Goal: Task Accomplishment & Management: Use online tool/utility

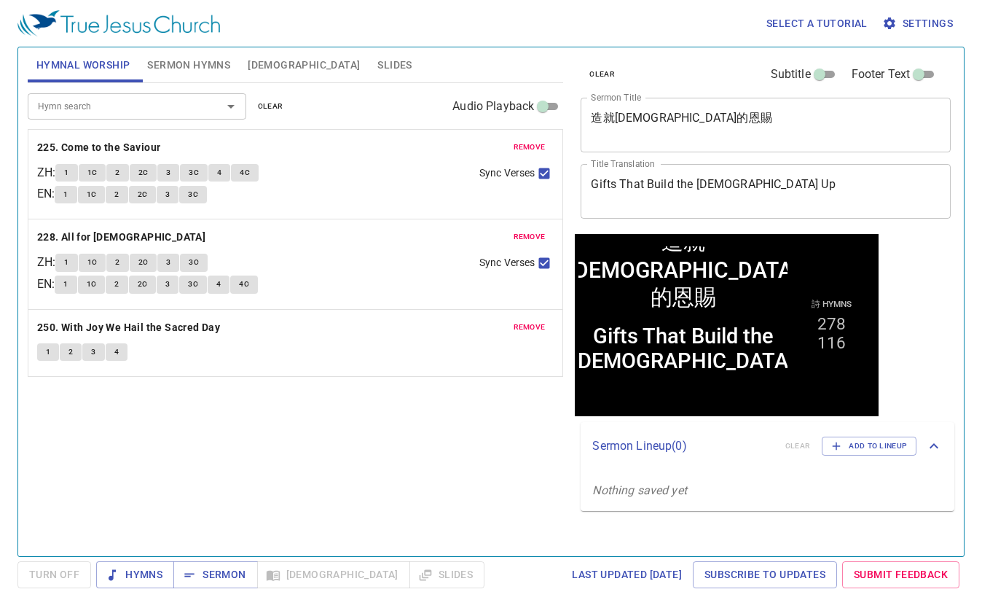
click at [702, 126] on textarea "造就教會的恩賜" at bounding box center [766, 125] width 350 height 28
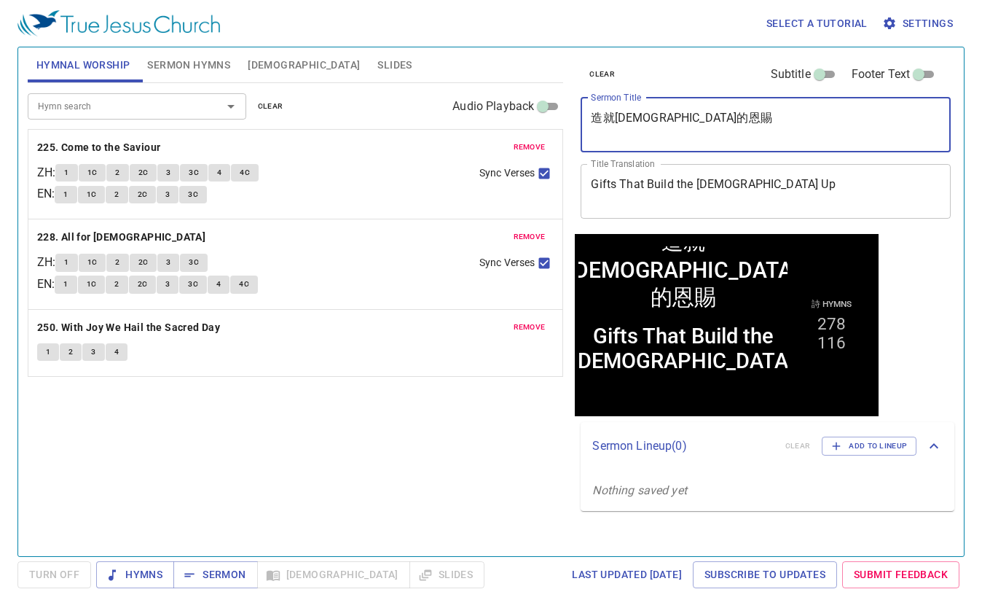
paste textarea "[DEMOGRAPHIC_DATA][PERSON_NAME]在身旁"
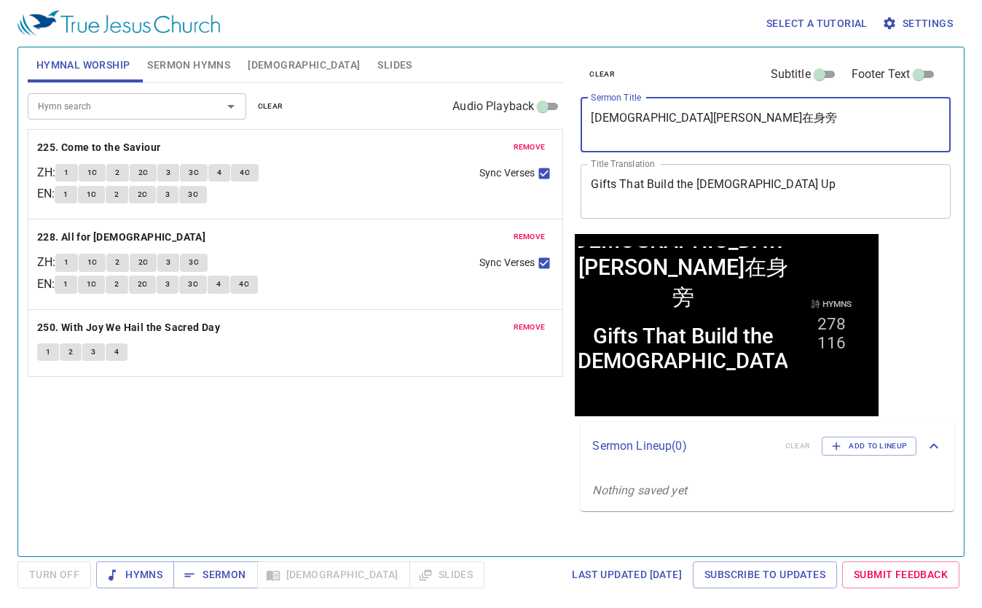
type textarea "[DEMOGRAPHIC_DATA][PERSON_NAME]在身旁"
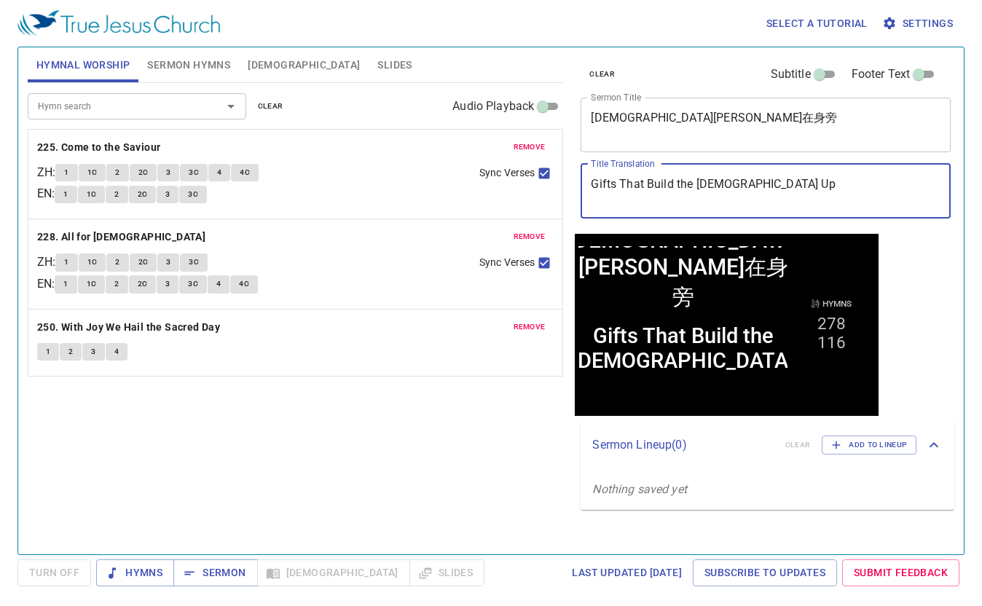
drag, startPoint x: 784, startPoint y: 186, endPoint x: 393, endPoint y: 162, distance: 391.9
click at [393, 162] on div "Hymnal Worship Sermon Hymns Bible Slides Hymn search Hymn search clear Audio Pl…" at bounding box center [491, 295] width 938 height 507
click at [191, 56] on span "Sermon Hymns" at bounding box center [188, 65] width 83 height 18
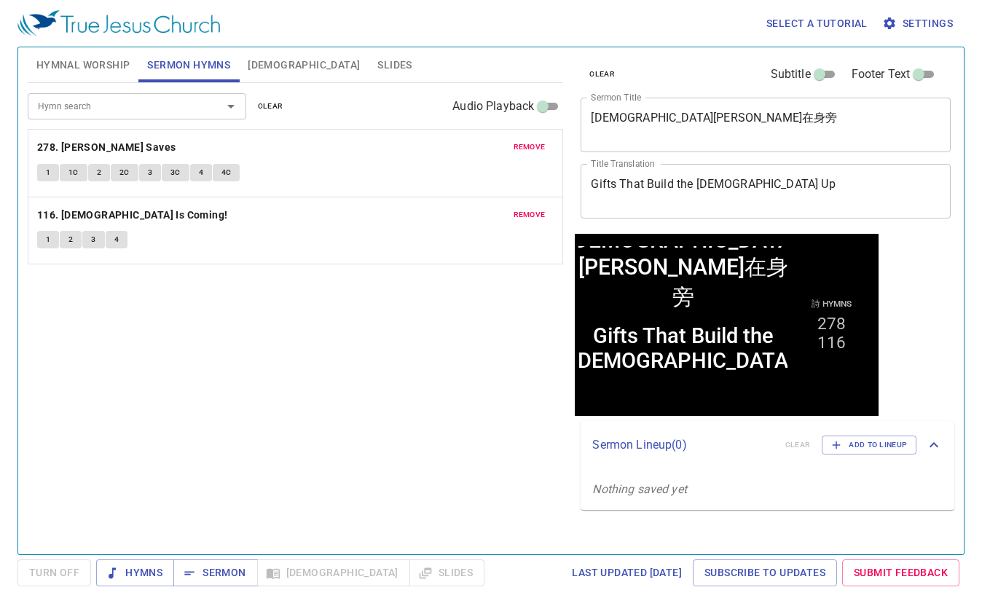
click at [264, 110] on span "clear" at bounding box center [270, 106] width 25 height 13
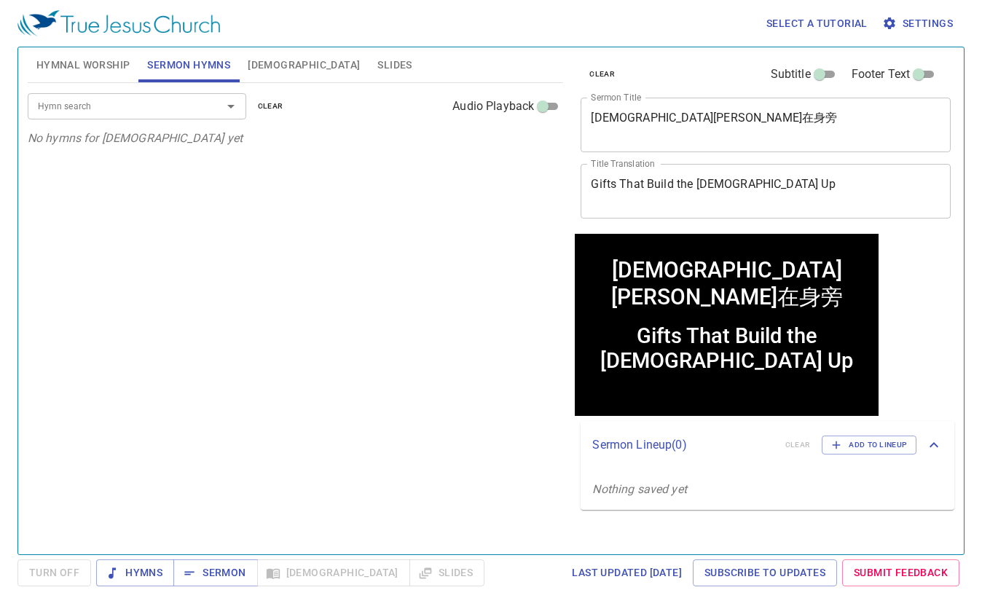
click at [76, 98] on input "Hymn search" at bounding box center [115, 106] width 167 height 17
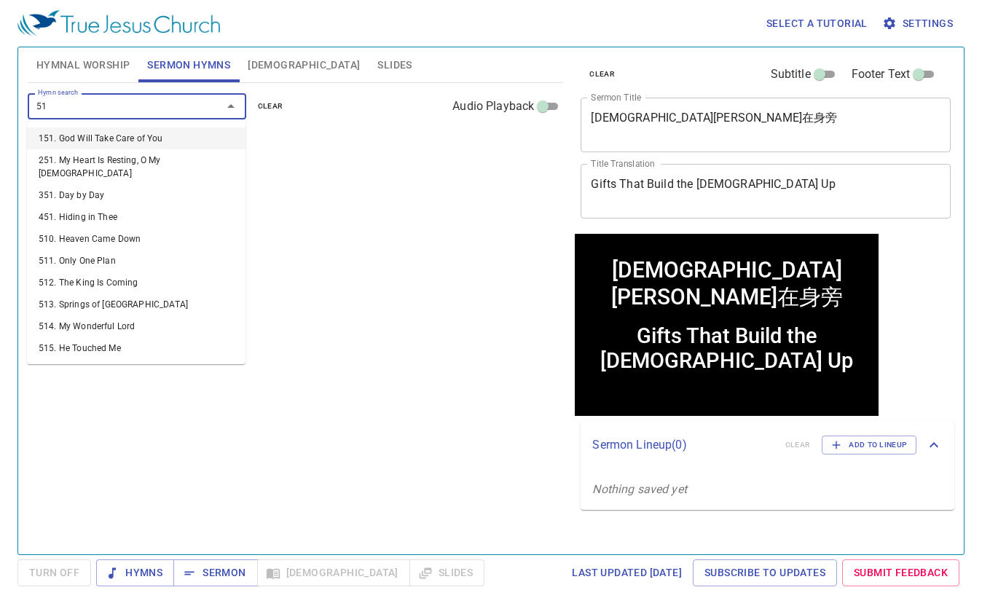
type input "516"
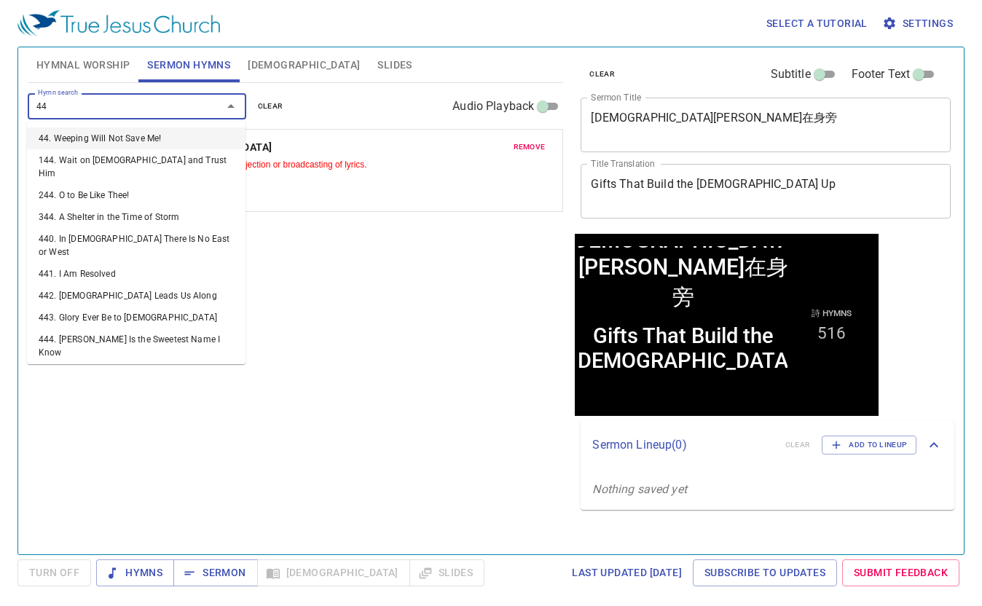
type input "448"
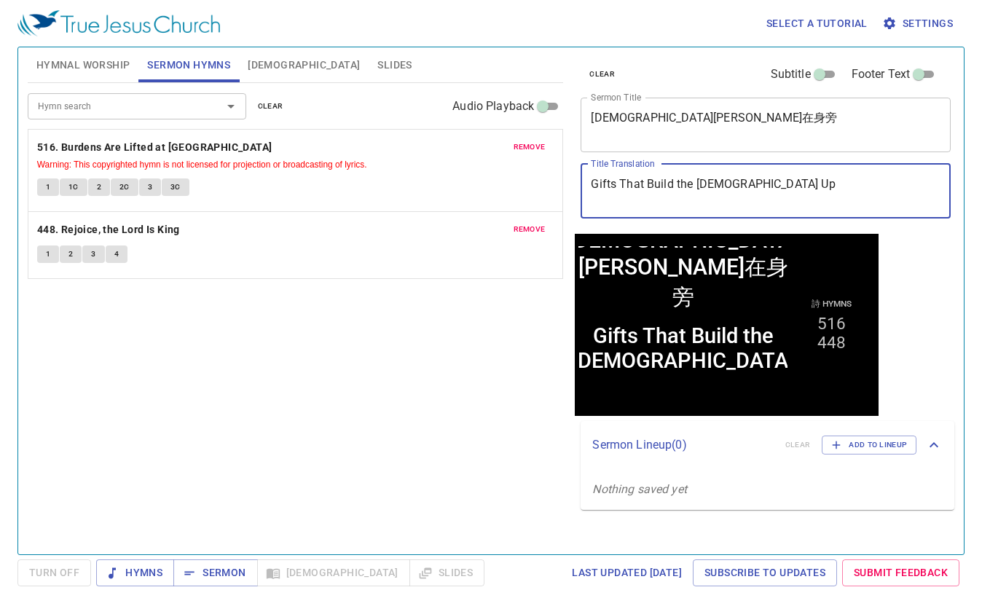
drag, startPoint x: 790, startPoint y: 181, endPoint x: 439, endPoint y: 164, distance: 351.6
click at [439, 164] on div "Hymnal Worship Sermon Hymns Bible Slides Hymn search Hymn search clear Audio Pl…" at bounding box center [491, 295] width 938 height 507
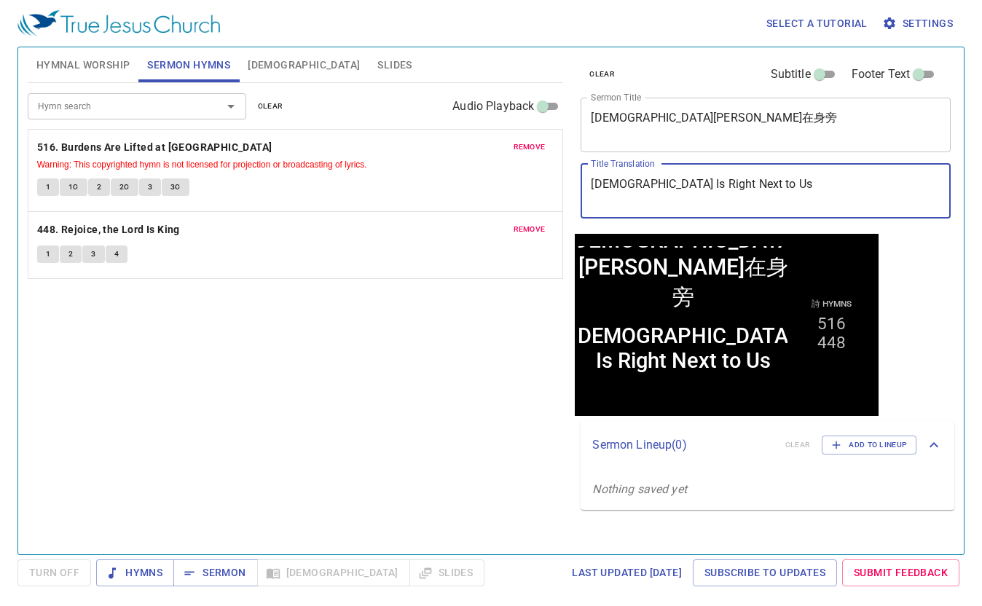
type textarea "[DEMOGRAPHIC_DATA] Is Right Next to Us"
click at [69, 61] on span "Hymnal Worship" at bounding box center [83, 65] width 94 height 18
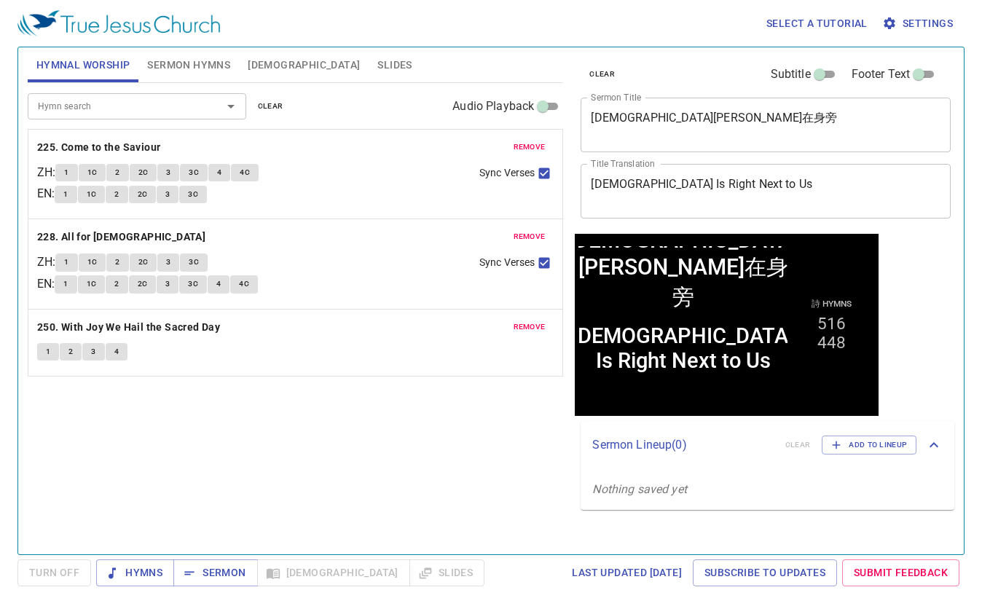
drag, startPoint x: 265, startPoint y: 106, endPoint x: 235, endPoint y: 110, distance: 30.9
click at [265, 106] on span "clear" at bounding box center [270, 106] width 25 height 13
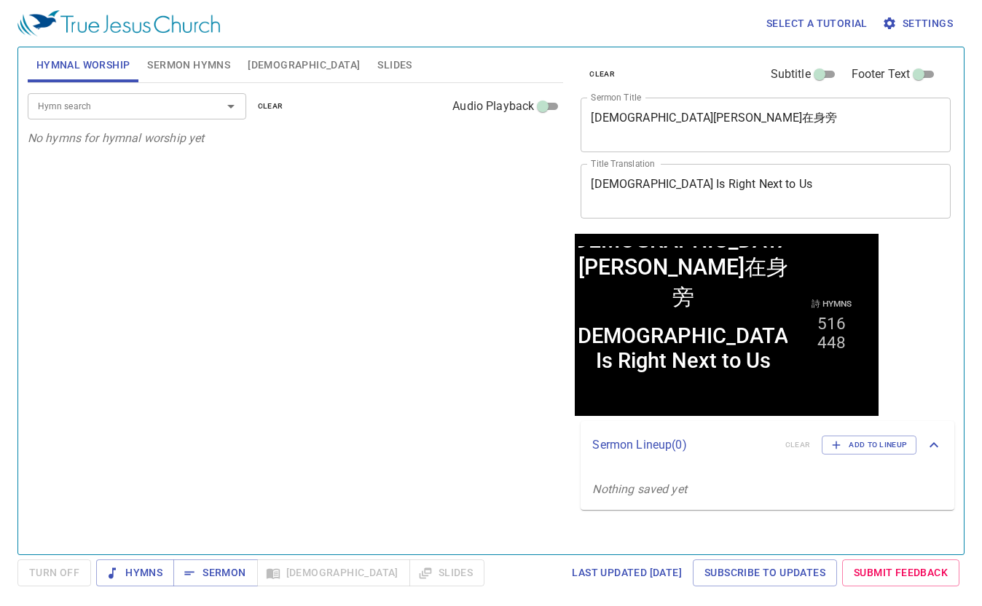
click at [138, 116] on div "Hymn search" at bounding box center [137, 105] width 219 height 25
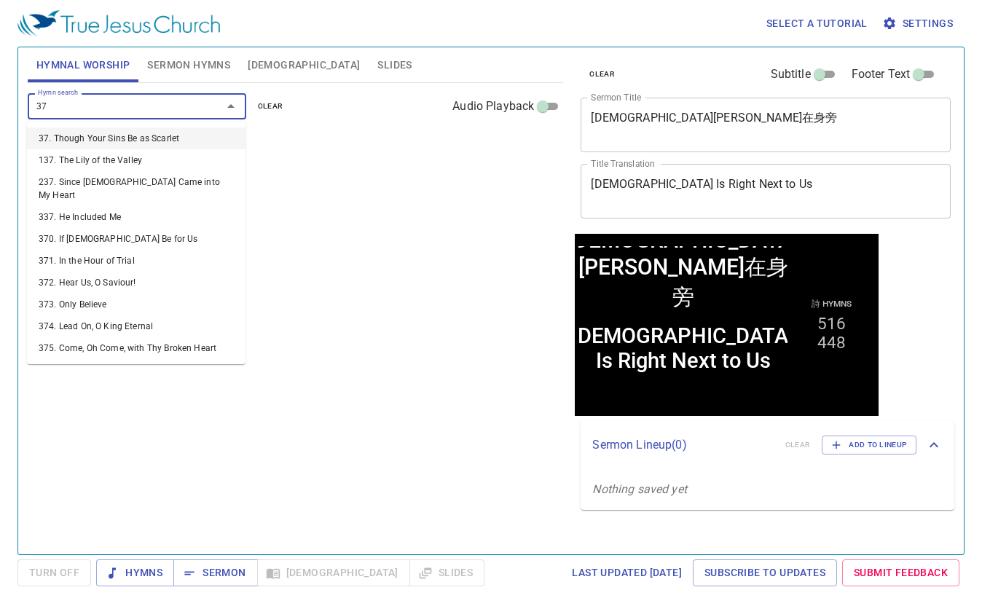
type input "379"
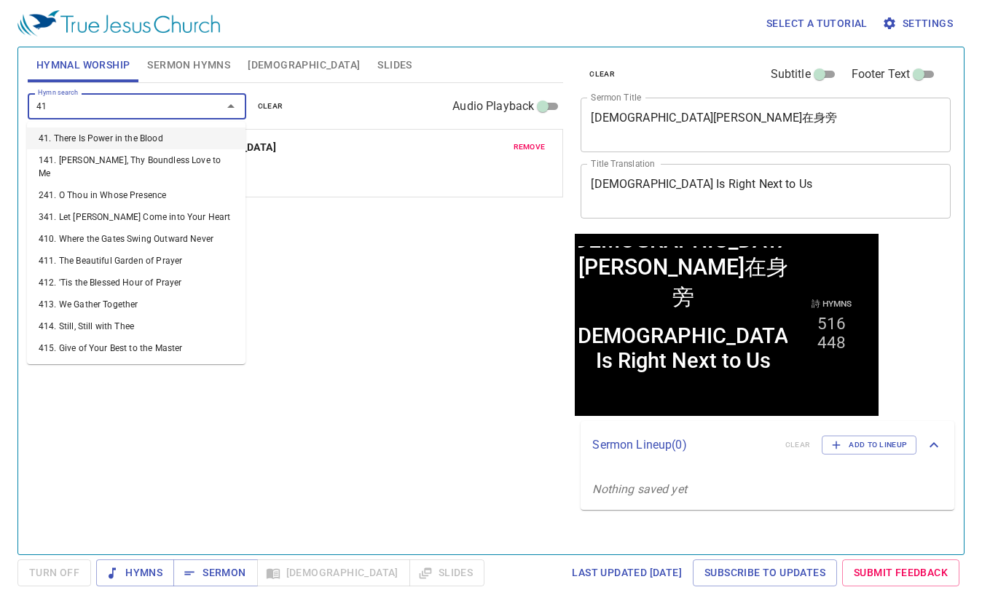
type input "416"
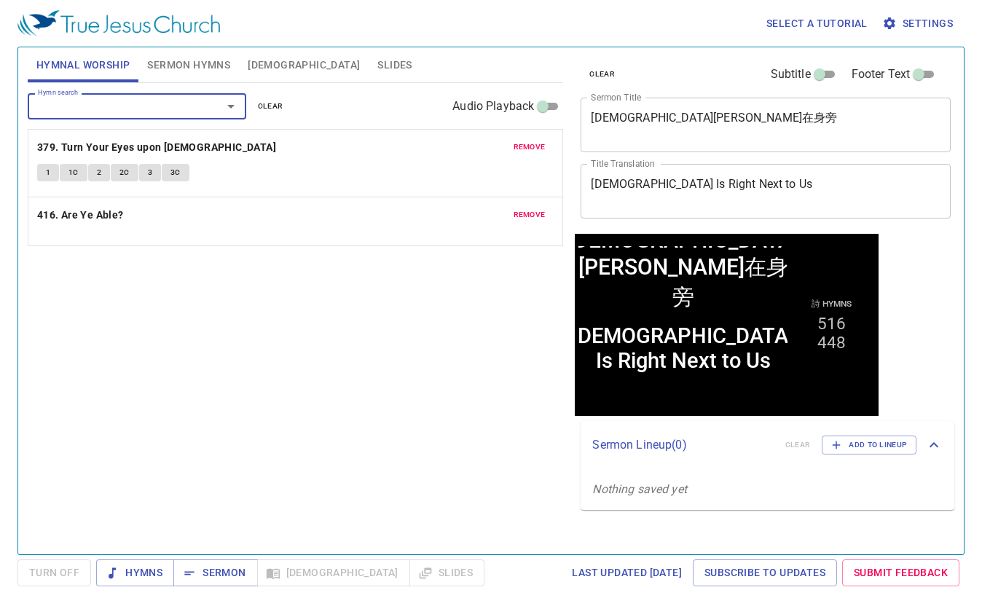
type input "1"
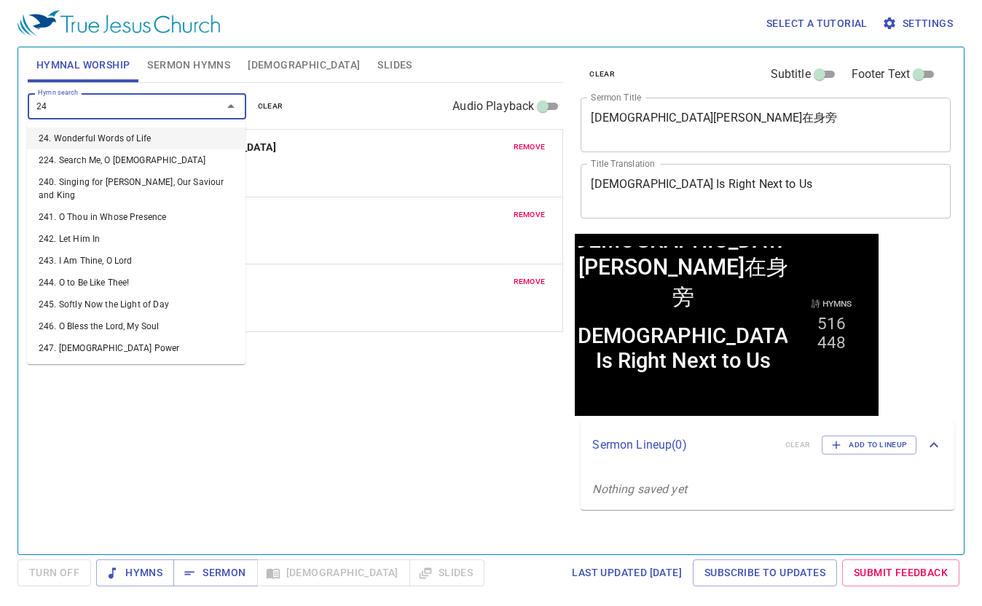
type input "245"
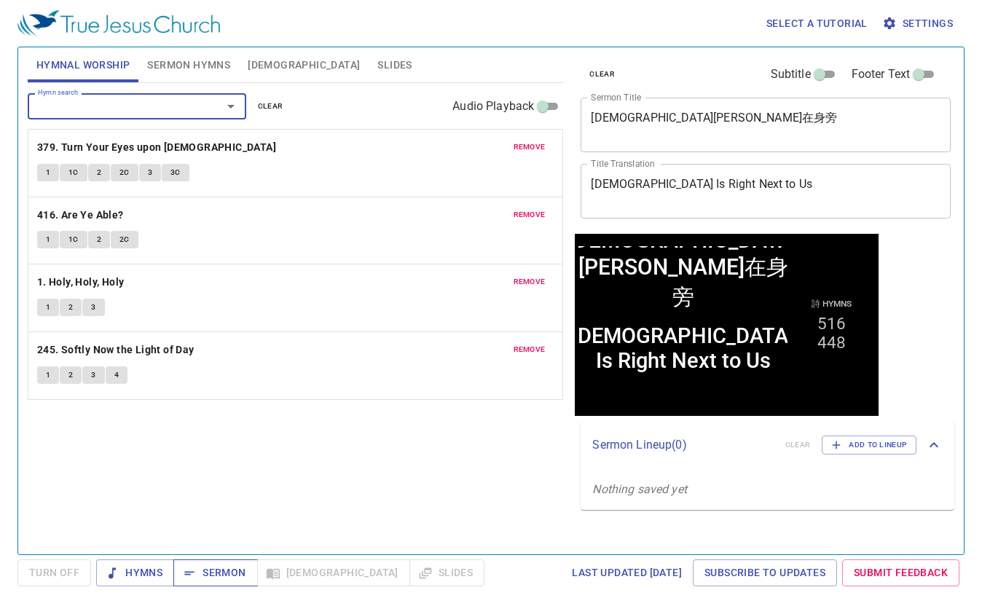
click at [213, 576] on span "Sermon" at bounding box center [215, 573] width 60 height 18
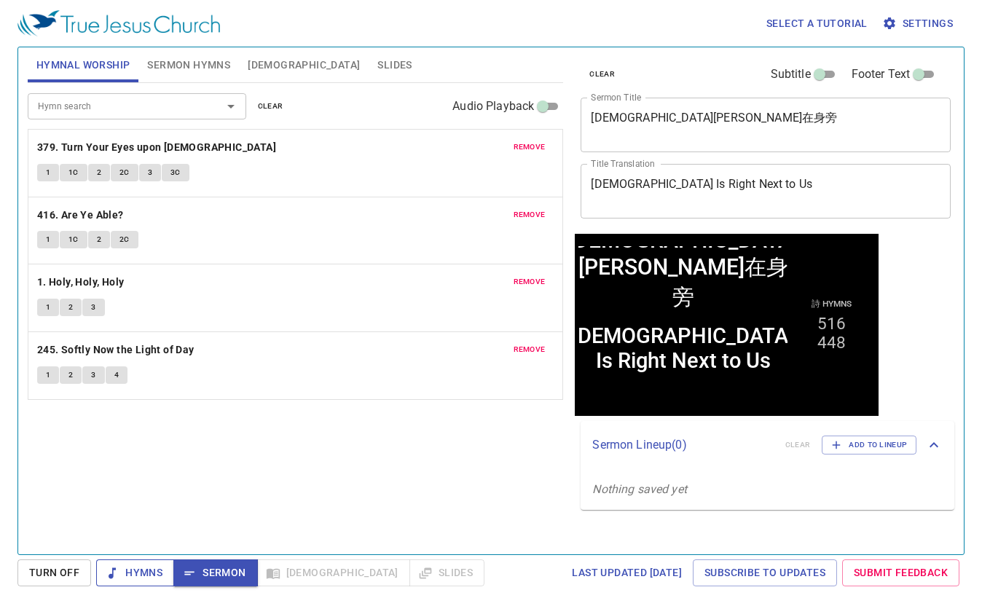
click at [141, 573] on span "Hymns" at bounding box center [135, 573] width 55 height 18
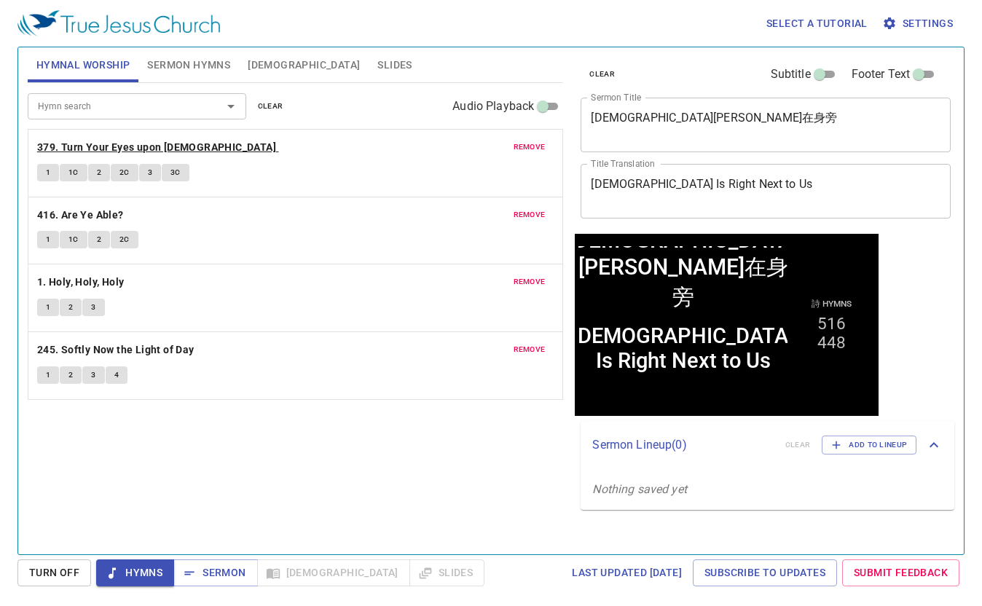
click at [141, 148] on b "379. Turn Your Eyes upon [DEMOGRAPHIC_DATA]" at bounding box center [156, 147] width 239 height 18
click at [109, 212] on b "416. Are Ye Able?" at bounding box center [80, 215] width 87 height 18
click at [87, 285] on b "1. Holy, Holy, Holy" at bounding box center [80, 282] width 87 height 18
drag, startPoint x: 210, startPoint y: 572, endPoint x: 119, endPoint y: 600, distance: 94.5
click at [210, 572] on span "Sermon" at bounding box center [215, 573] width 60 height 18
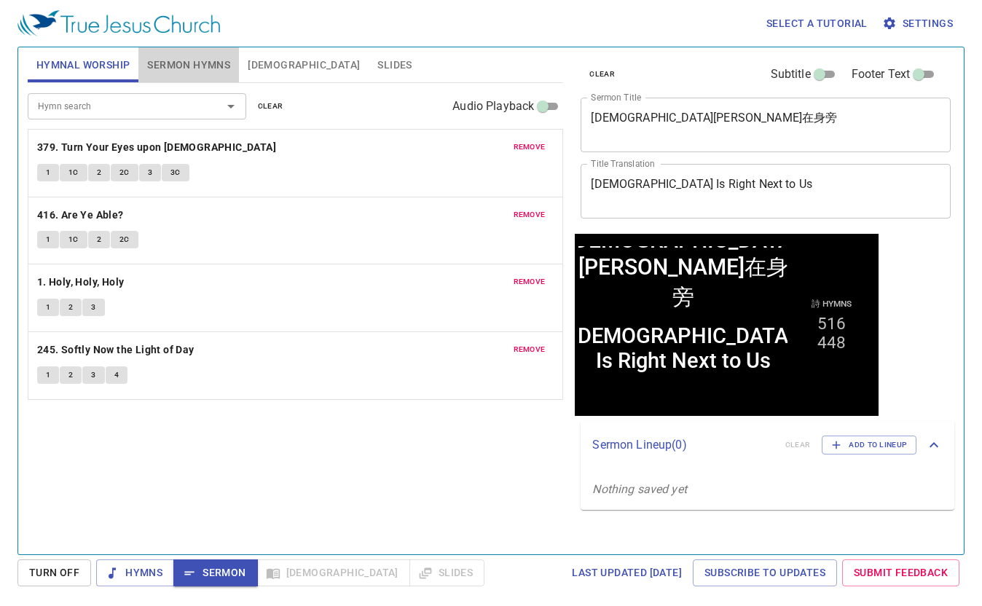
click at [189, 62] on span "Sermon Hymns" at bounding box center [188, 65] width 83 height 18
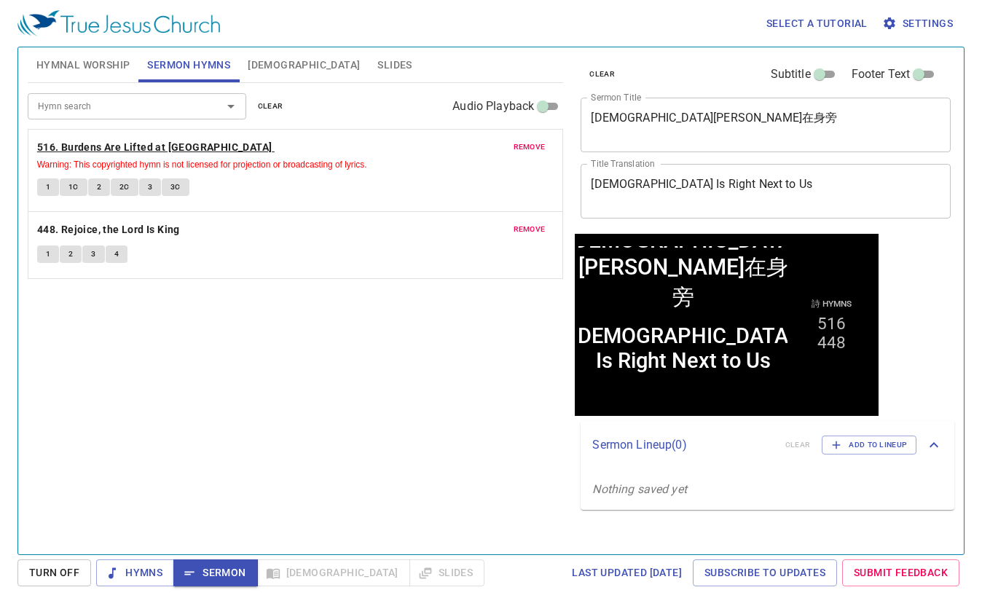
click at [178, 151] on b "516. Burdens Are Lifted at [GEOGRAPHIC_DATA]" at bounding box center [154, 147] width 235 height 18
click at [377, 69] on span "Slides" at bounding box center [394, 65] width 34 height 18
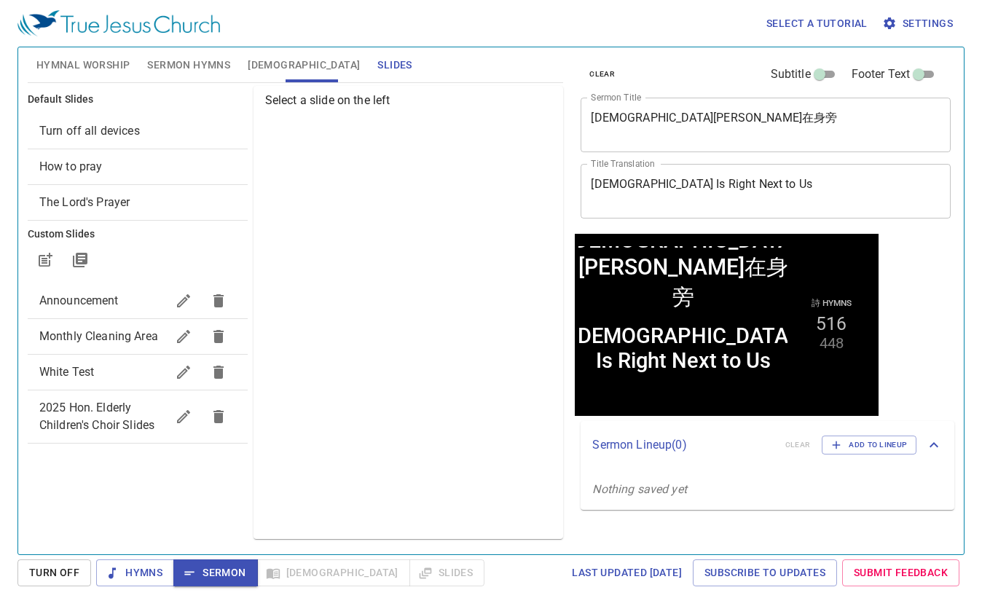
click at [160, 171] on span "How to pray" at bounding box center [137, 166] width 197 height 17
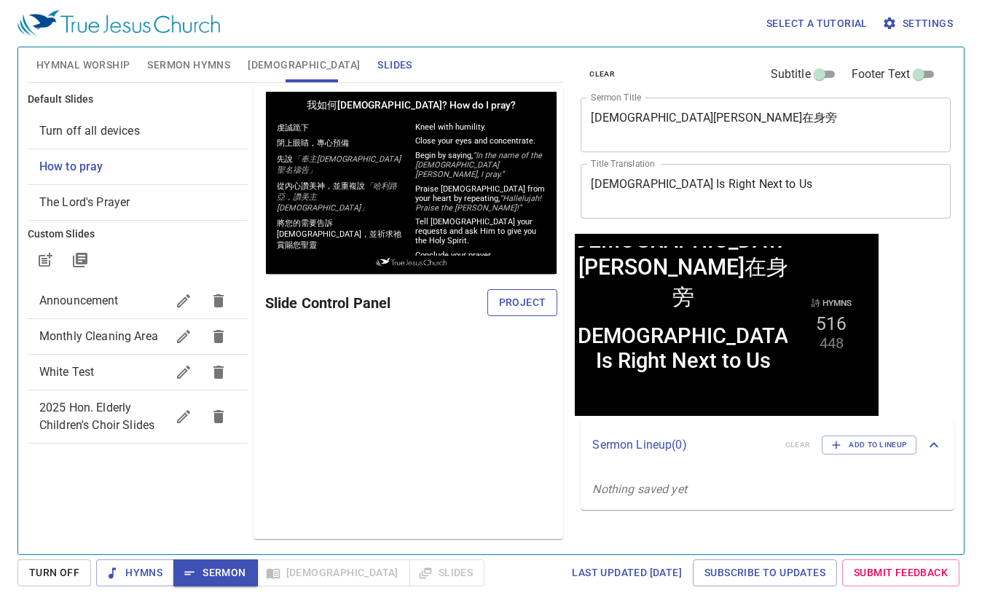
click at [529, 301] on span "Project" at bounding box center [522, 303] width 47 height 18
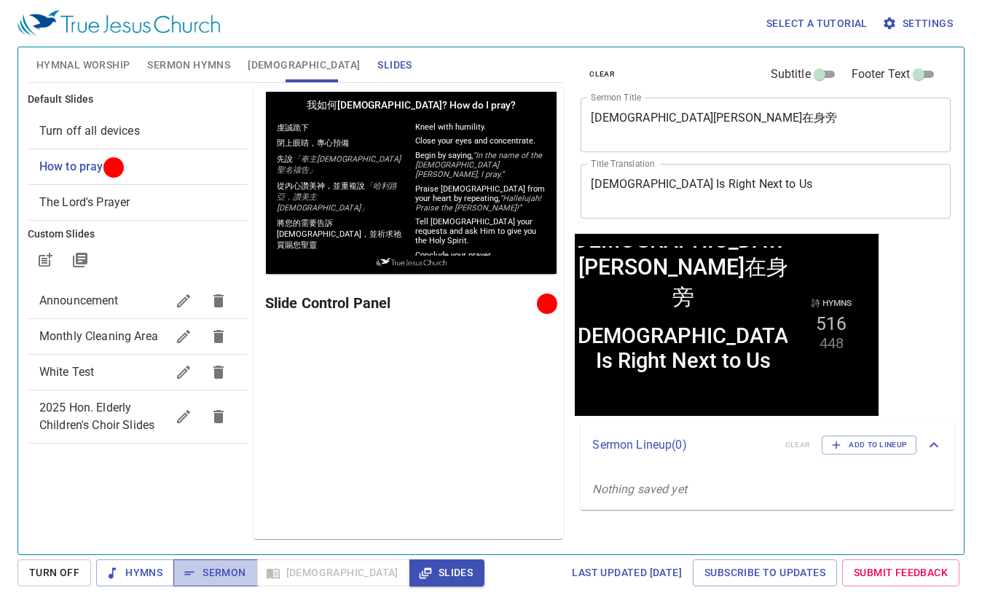
click at [226, 574] on span "Sermon" at bounding box center [215, 573] width 60 height 18
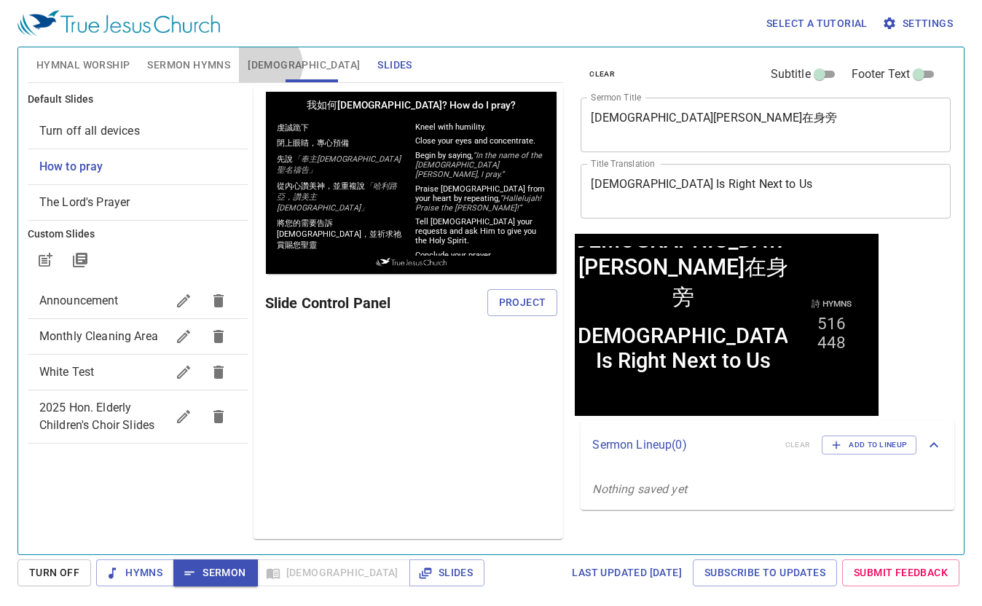
click at [268, 65] on span "[DEMOGRAPHIC_DATA]" at bounding box center [304, 65] width 112 height 18
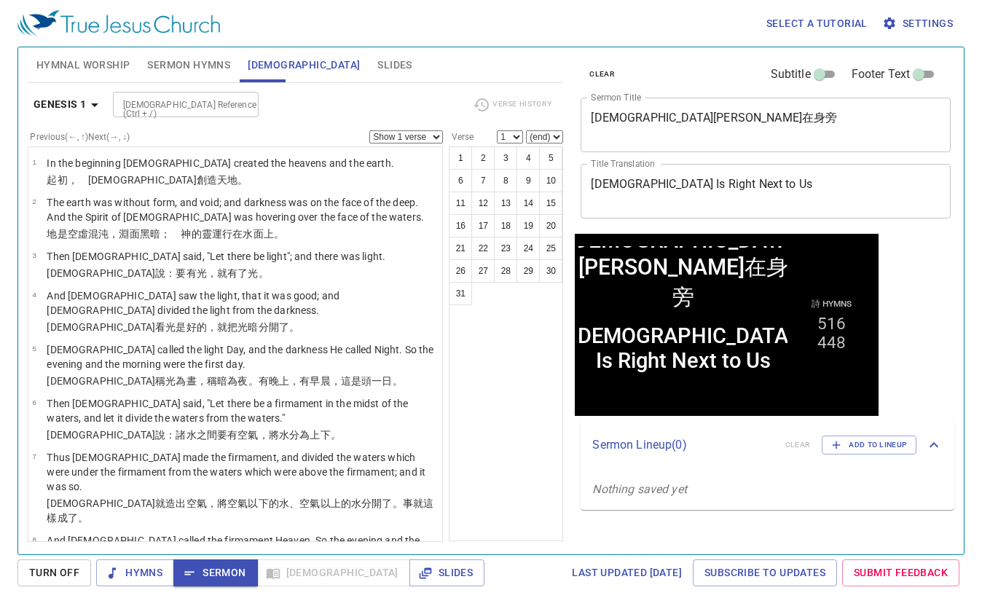
click at [197, 107] on input "[DEMOGRAPHIC_DATA] Reference (Ctrl + /)" at bounding box center [173, 104] width 113 height 17
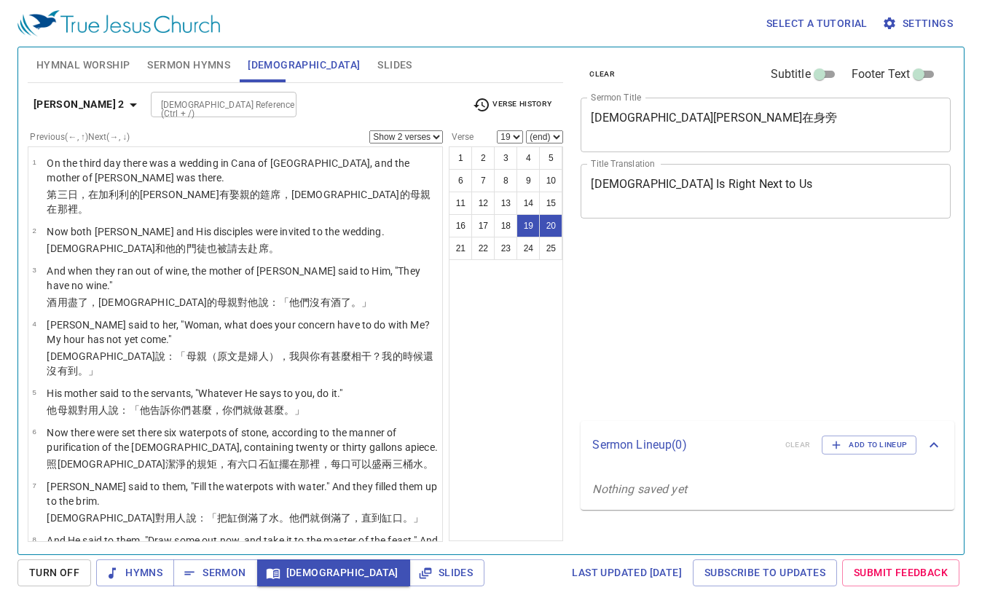
select select "2"
select select "19"
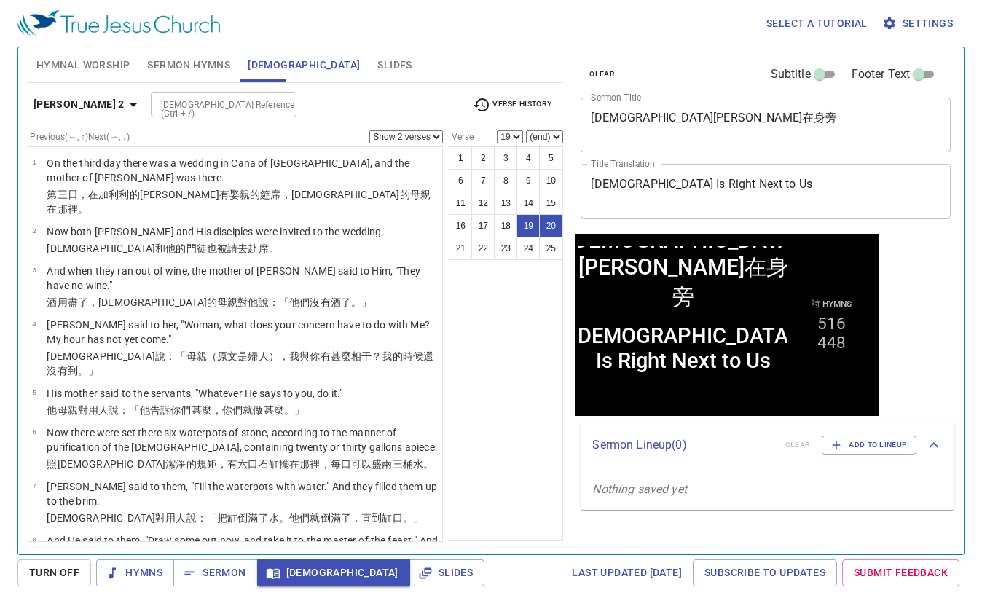
scroll to position [978, 0]
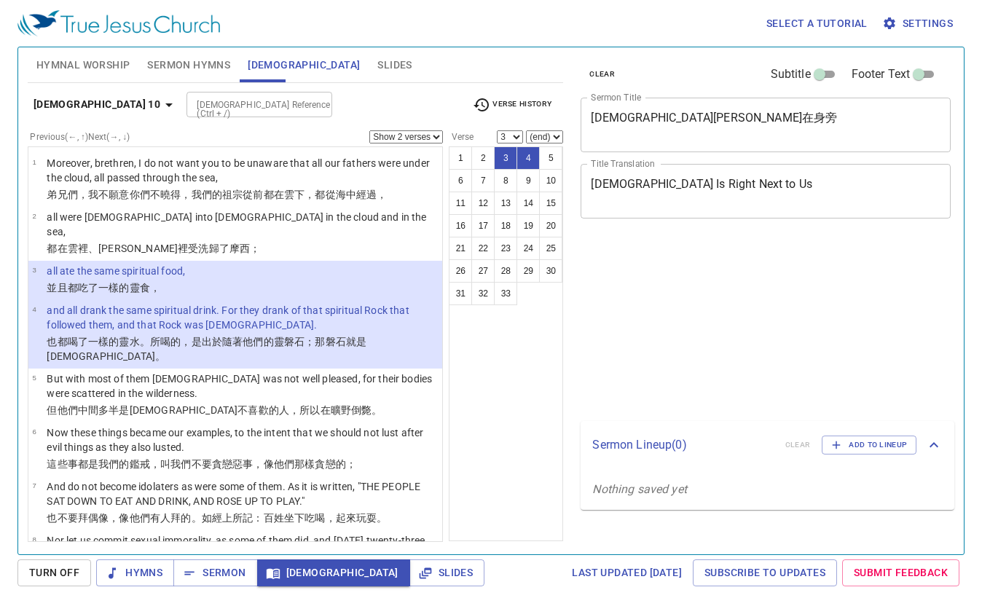
select select "2"
select select "3"
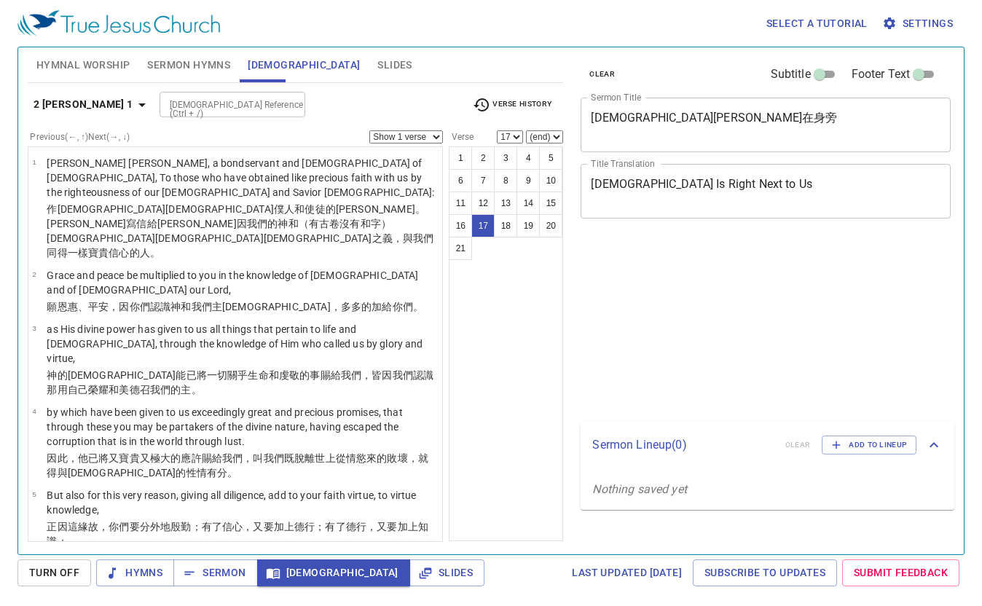
select select "17"
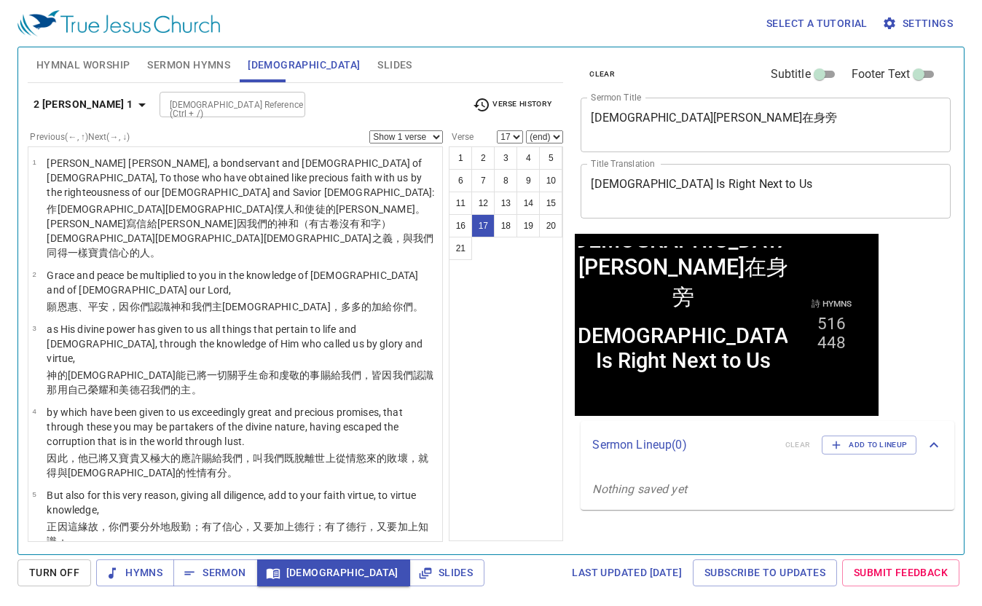
scroll to position [746, 0]
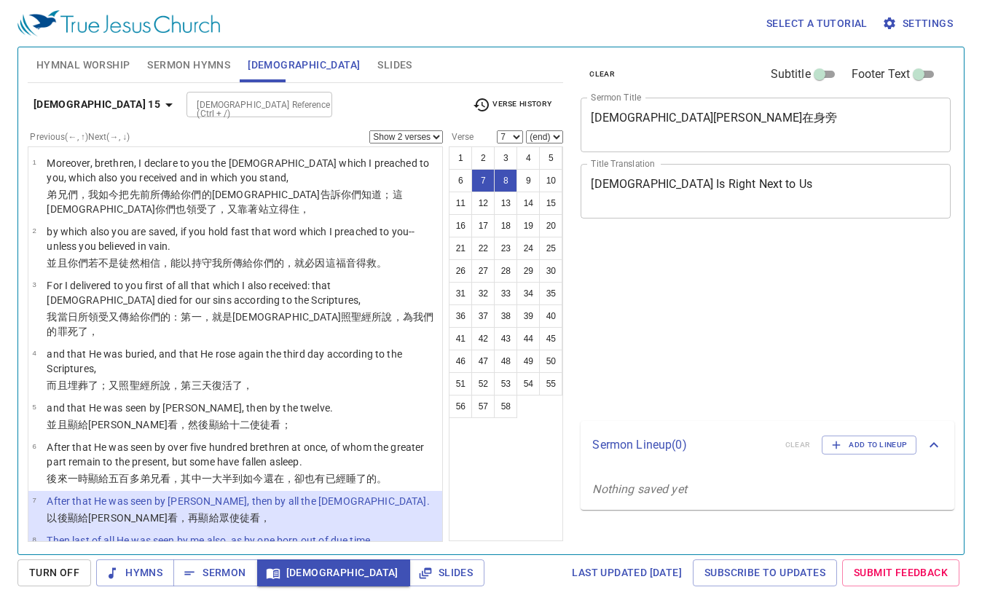
select select "2"
select select "7"
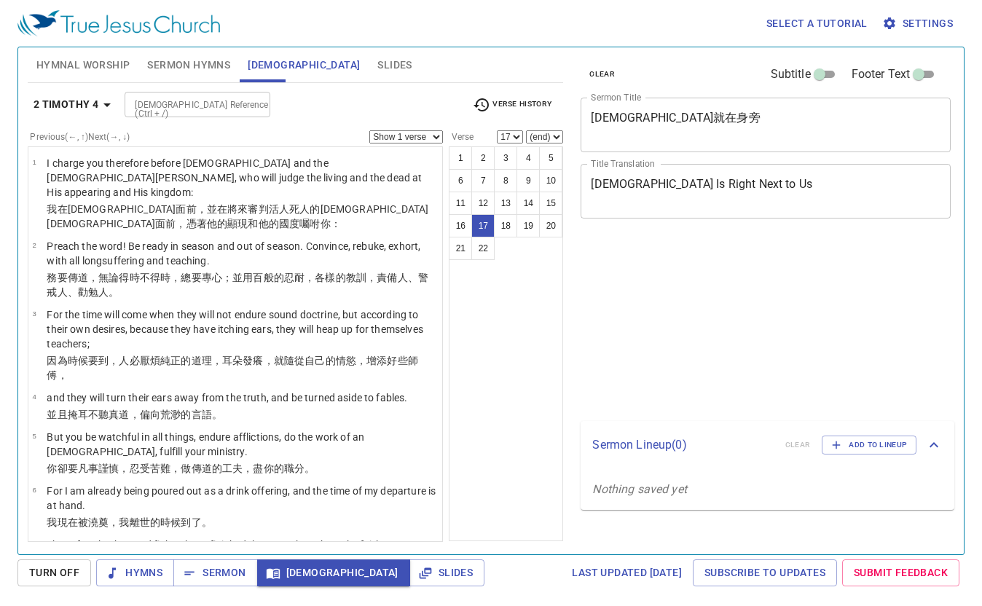
select select "17"
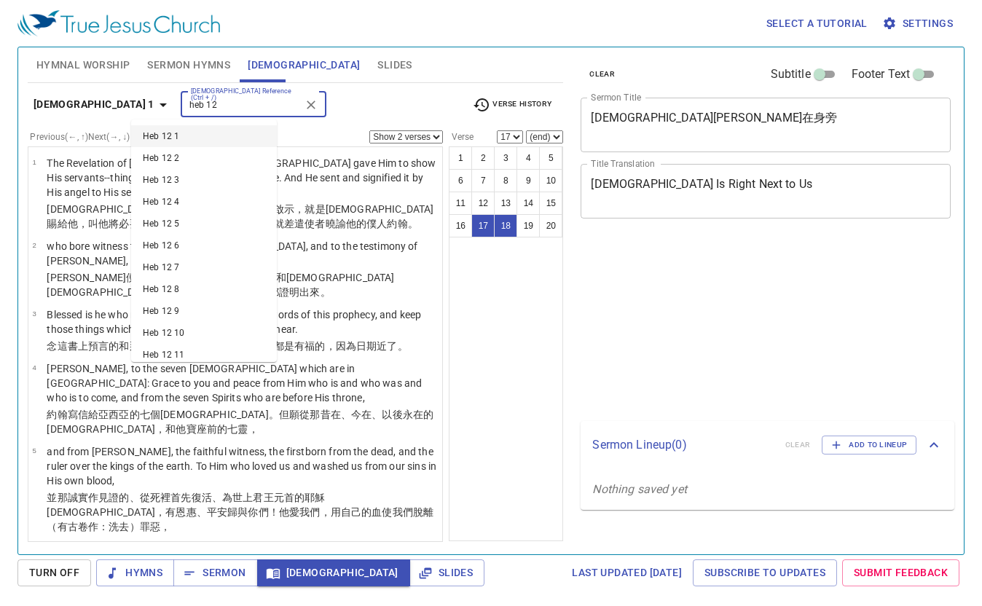
select select "2"
select select "17"
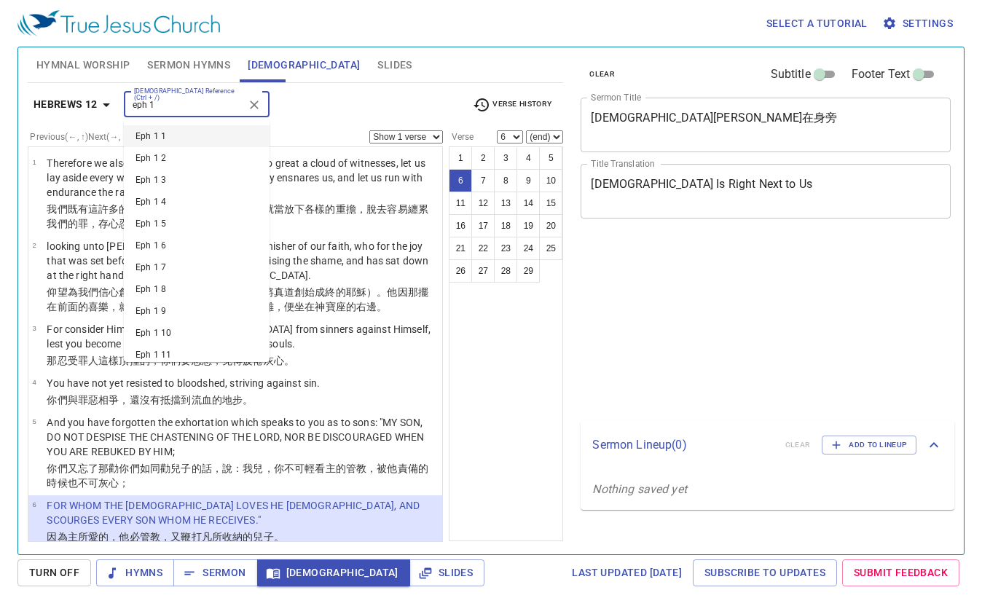
select select "6"
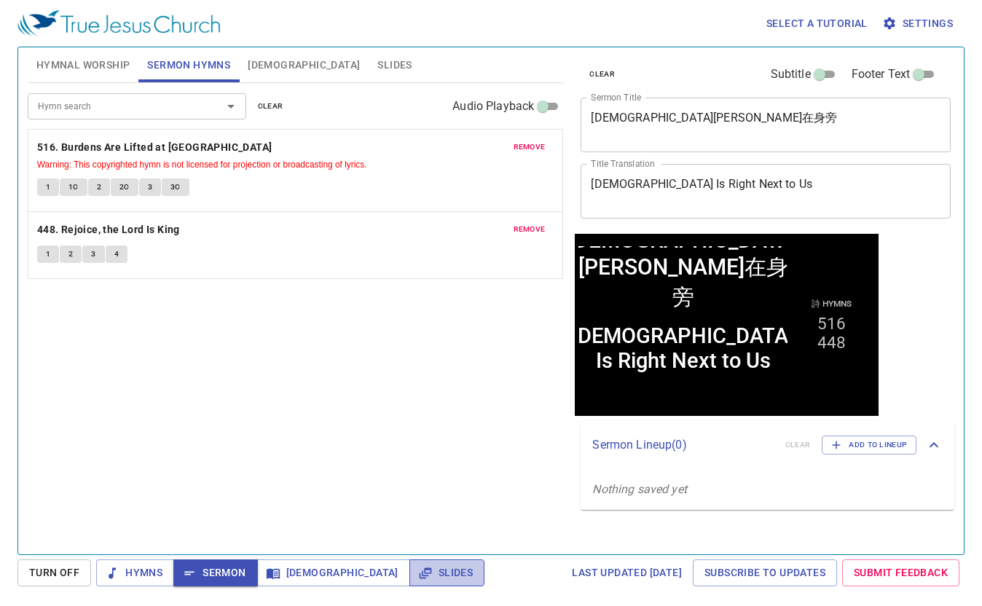
drag, startPoint x: 374, startPoint y: 572, endPoint x: 354, endPoint y: 560, distance: 23.5
click at [421, 572] on span "Slides" at bounding box center [447, 573] width 52 height 18
click at [211, 570] on span "Sermon" at bounding box center [215, 573] width 60 height 18
